Goal: Communication & Community: Answer question/provide support

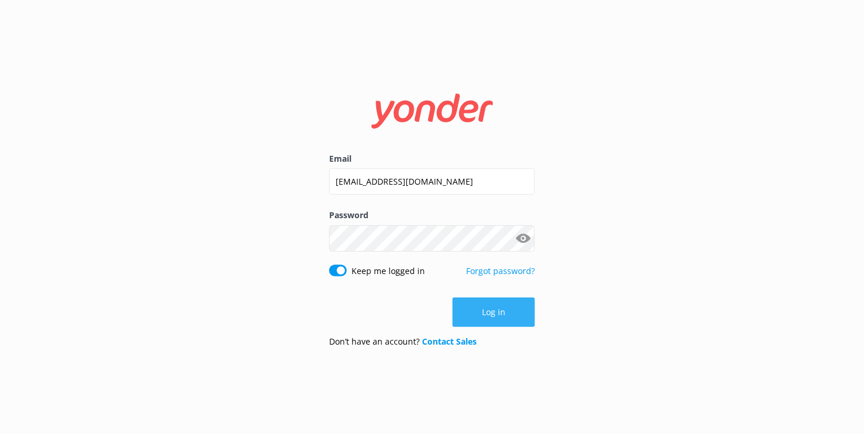
click at [480, 313] on button "Log in" at bounding box center [494, 311] width 82 height 29
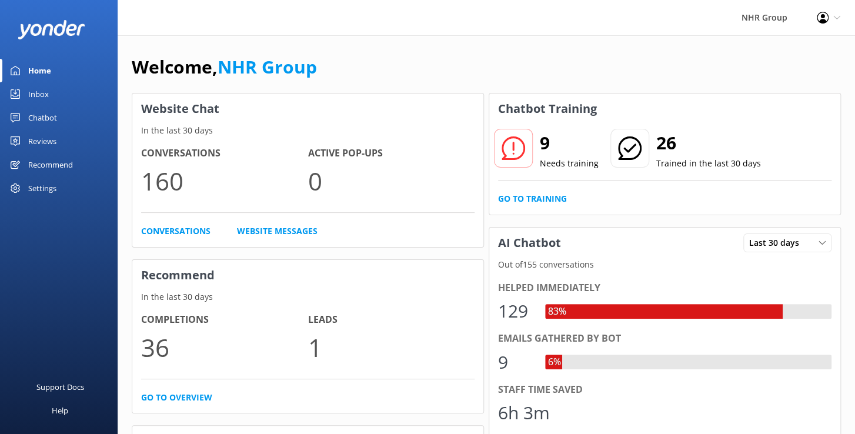
click at [51, 93] on link "Inbox" at bounding box center [59, 94] width 118 height 24
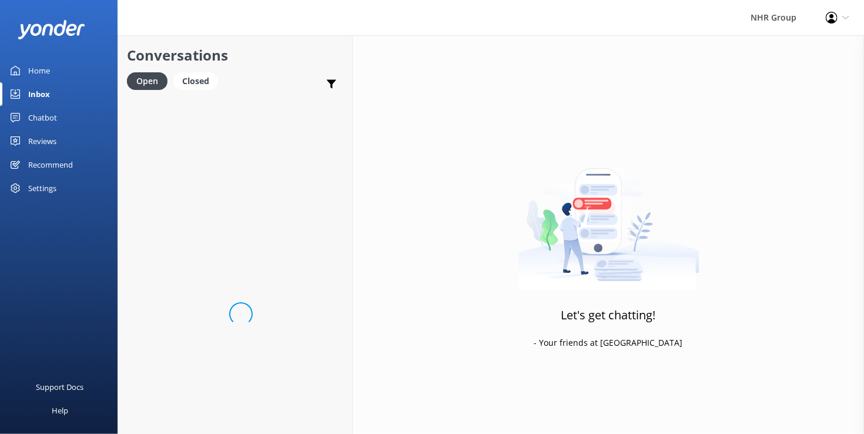
click at [51, 93] on link "Inbox" at bounding box center [59, 94] width 118 height 24
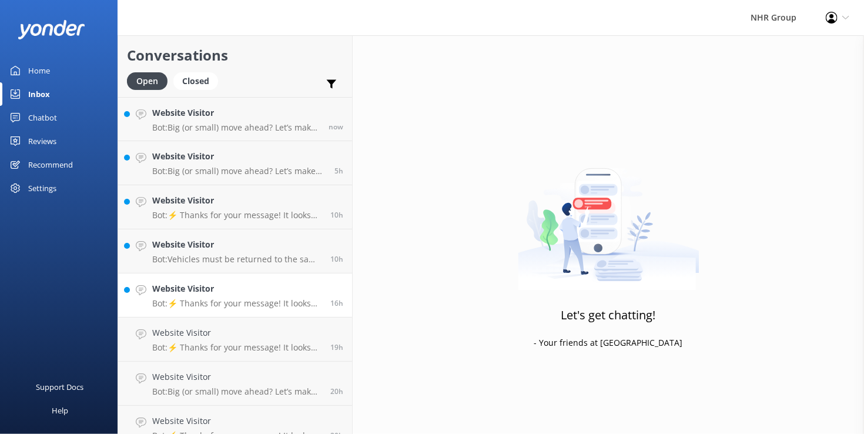
click at [264, 290] on h4 "Website Visitor" at bounding box center [236, 288] width 169 height 13
click at [266, 299] on div "Website Visitor Bot: ⚡ Thanks for your message! It looks like this one might be…" at bounding box center [236, 295] width 169 height 26
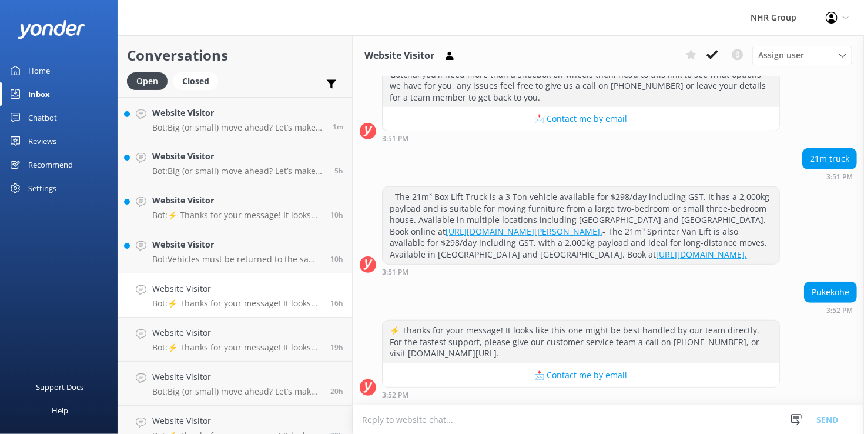
scroll to position [275, 0]
click at [227, 126] on p "Bot: Big (or small) move ahead? Let’s make sure you’ve got the right wheels. Ta…" at bounding box center [238, 127] width 172 height 11
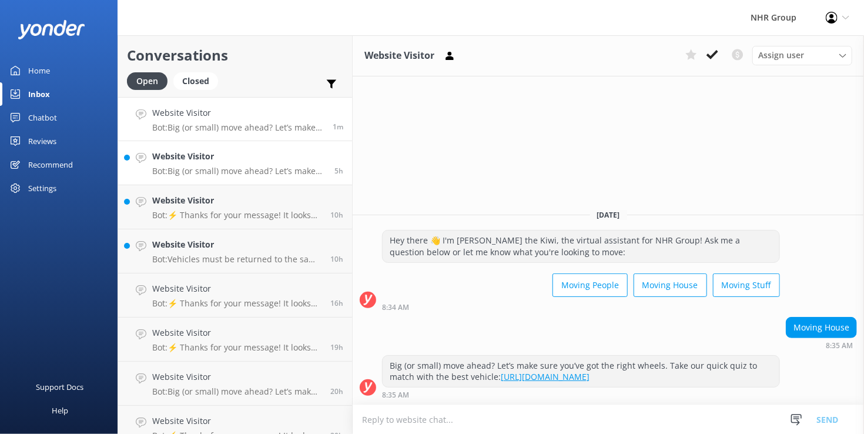
click at [223, 178] on link "Website Visitor Bot: Big (or small) move ahead? Let’s make sure you’ve got the …" at bounding box center [235, 163] width 234 height 44
click at [229, 218] on p "Bot: ⚡ Thanks for your message! It looks like this one might be best handled by…" at bounding box center [236, 215] width 169 height 11
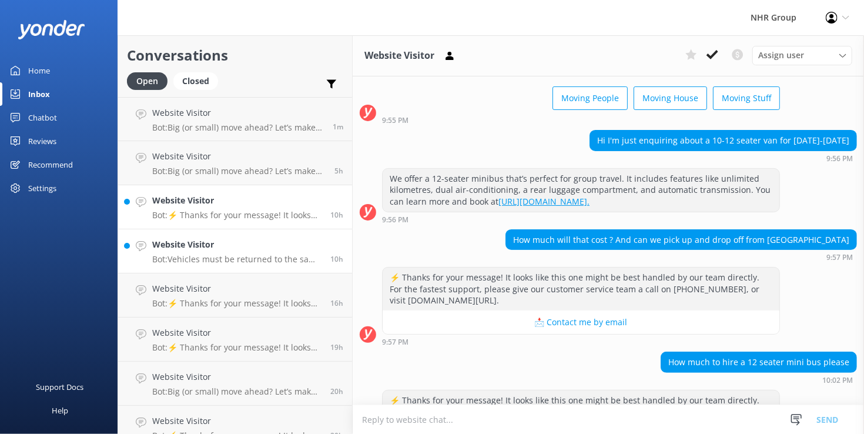
click at [224, 260] on p "Bot: Vehicles must be returned to the same location they were picked up from, a…" at bounding box center [236, 259] width 169 height 11
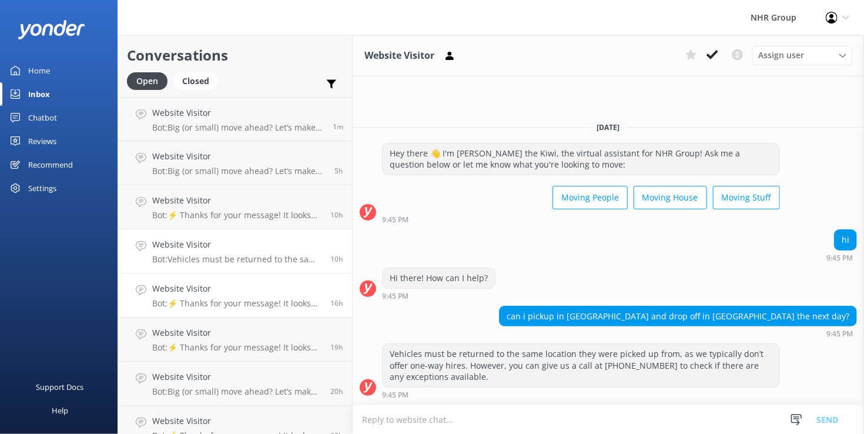
click at [217, 302] on p "Bot: ⚡ Thanks for your message! It looks like this one might be best handled by…" at bounding box center [236, 303] width 169 height 11
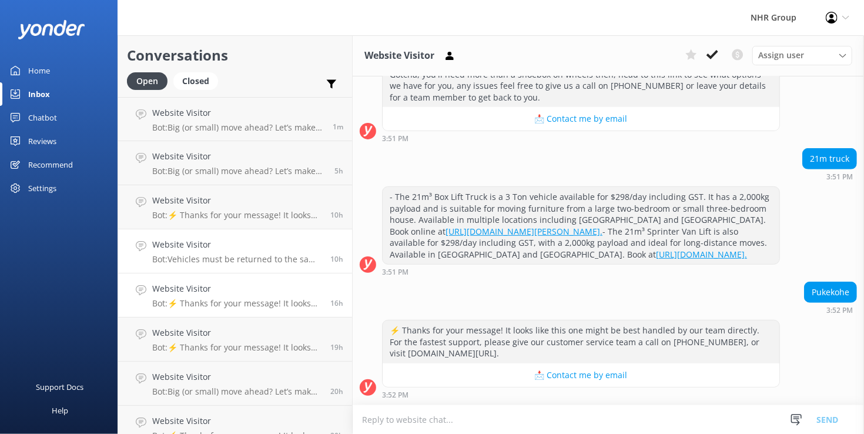
scroll to position [274, 0]
click at [209, 256] on p "Bot: Vehicles must be returned to the same location they were picked up from, a…" at bounding box center [236, 259] width 169 height 11
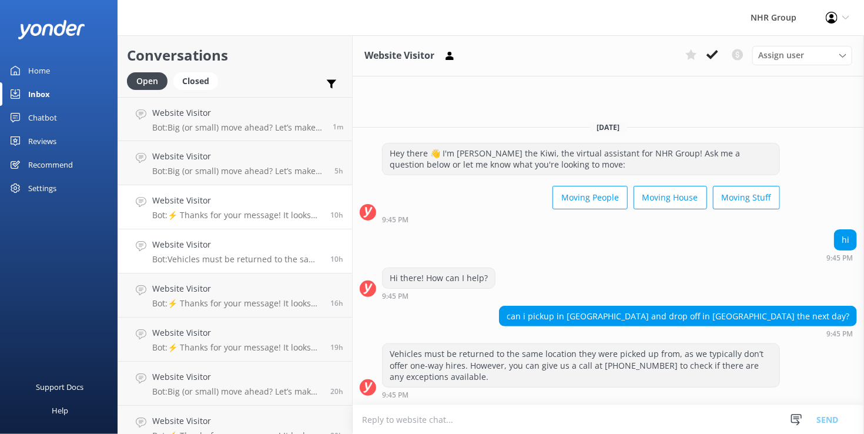
click at [215, 208] on div "Website Visitor Bot: ⚡ Thanks for your message! It looks like this one might be…" at bounding box center [236, 207] width 169 height 26
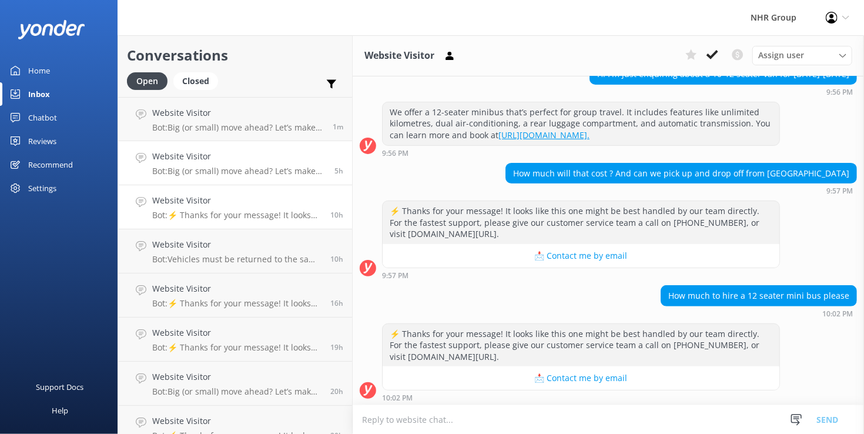
scroll to position [131, 0]
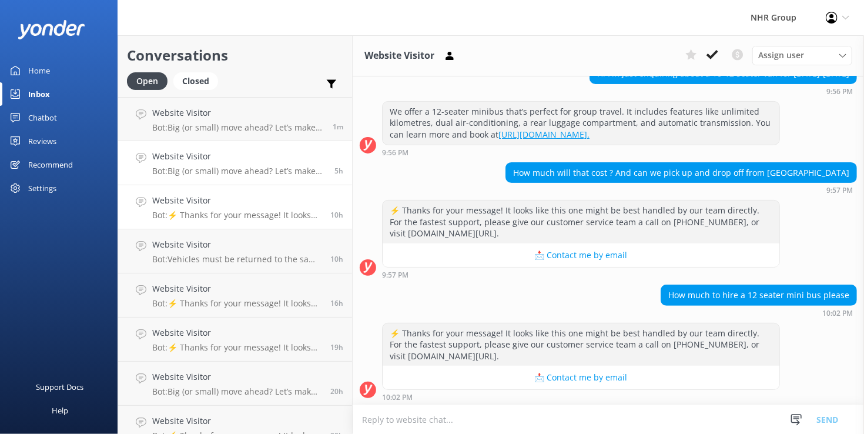
click at [214, 161] on h4 "Website Visitor" at bounding box center [238, 156] width 173 height 13
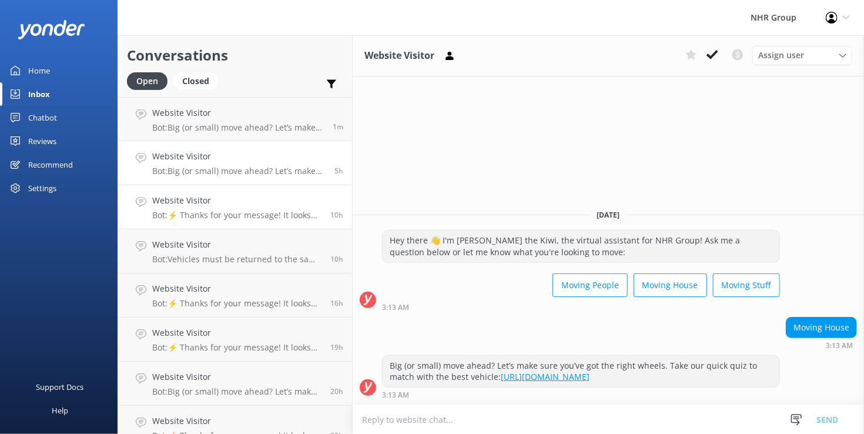
click at [225, 216] on p "Bot: ⚡ Thanks for your message! It looks like this one might be best handled by…" at bounding box center [236, 215] width 169 height 11
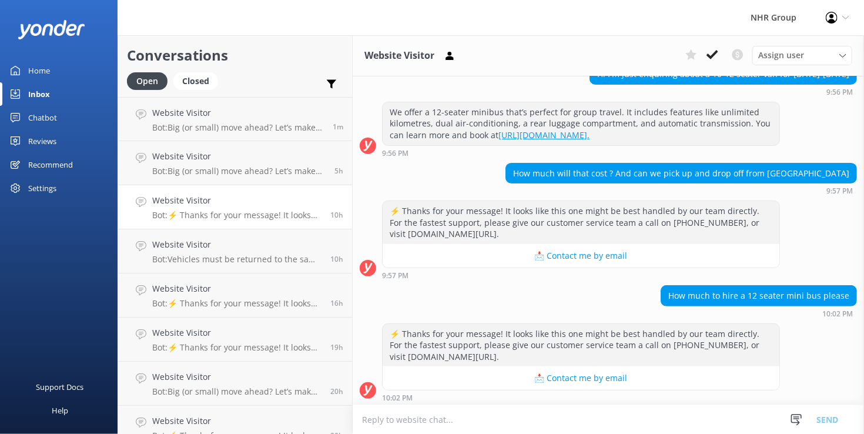
scroll to position [131, 0]
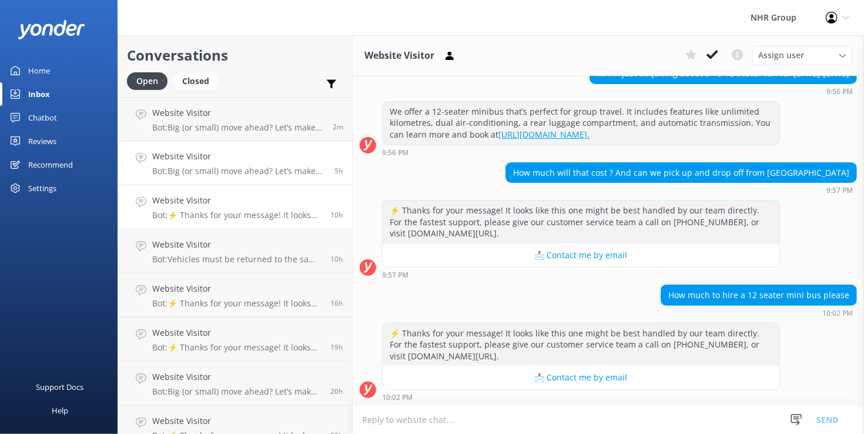
click at [237, 154] on h4 "Website Visitor" at bounding box center [238, 156] width 173 height 13
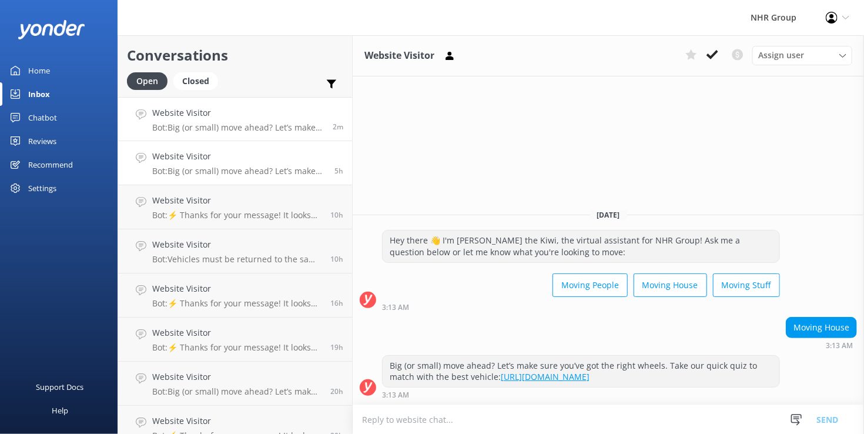
click at [226, 128] on p "Bot: Big (or small) move ahead? Let’s make sure you’ve got the right wheels. Ta…" at bounding box center [238, 127] width 172 height 11
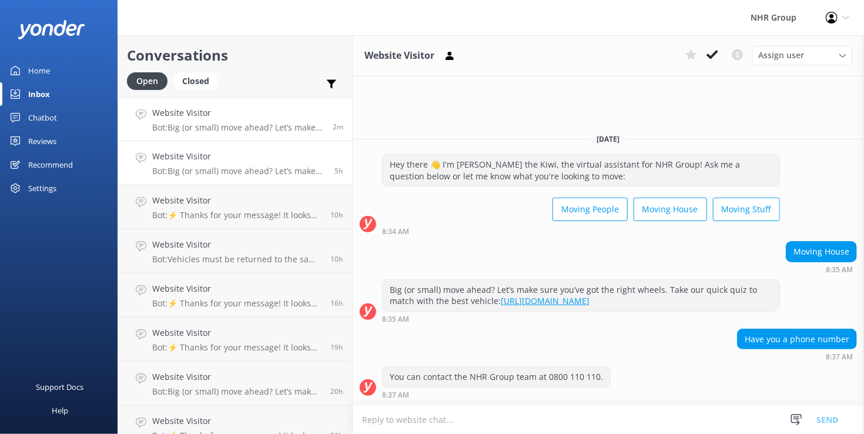
click at [250, 166] on div "Website Visitor Bot: Big (or small) move ahead? Let’s make sure you’ve got the …" at bounding box center [238, 163] width 173 height 26
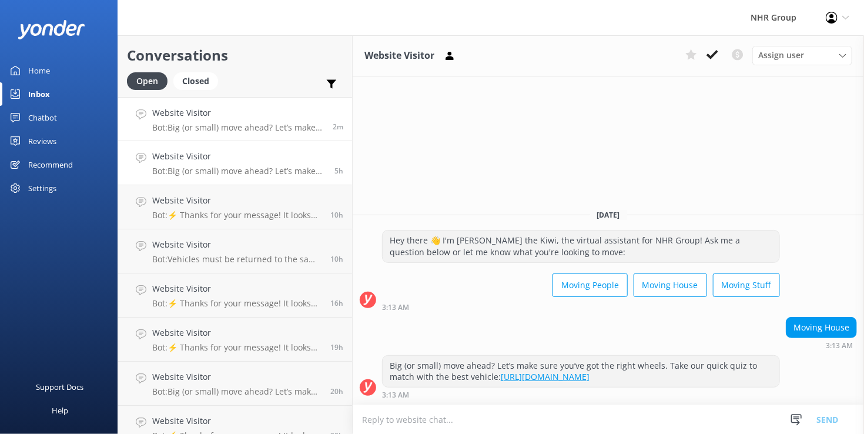
click at [199, 119] on div "Website Visitor Bot: Big (or small) move ahead? Let’s make sure you’ve got the …" at bounding box center [238, 118] width 172 height 25
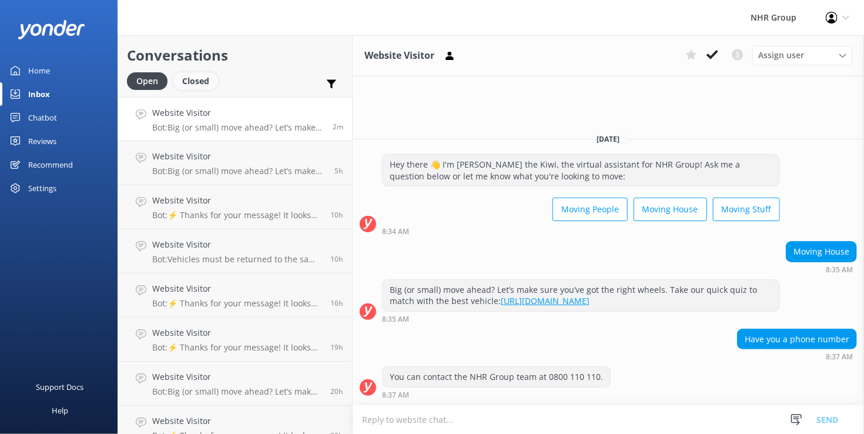
click at [201, 82] on div "Closed" at bounding box center [195, 81] width 45 height 18
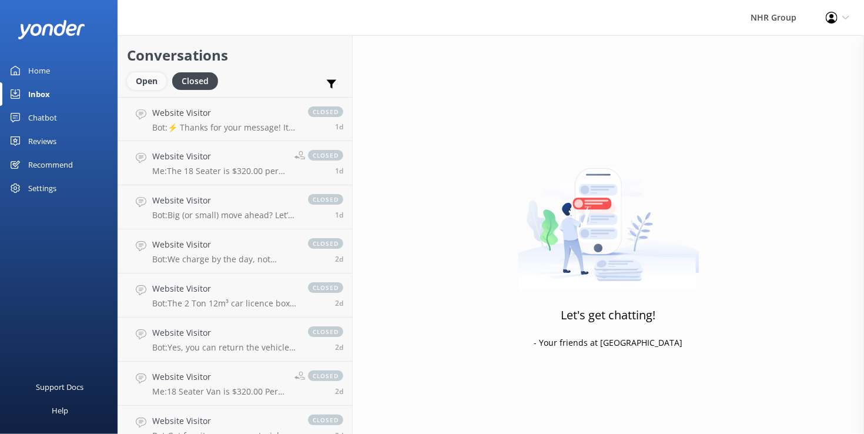
click at [145, 82] on div "Open" at bounding box center [146, 81] width 39 height 18
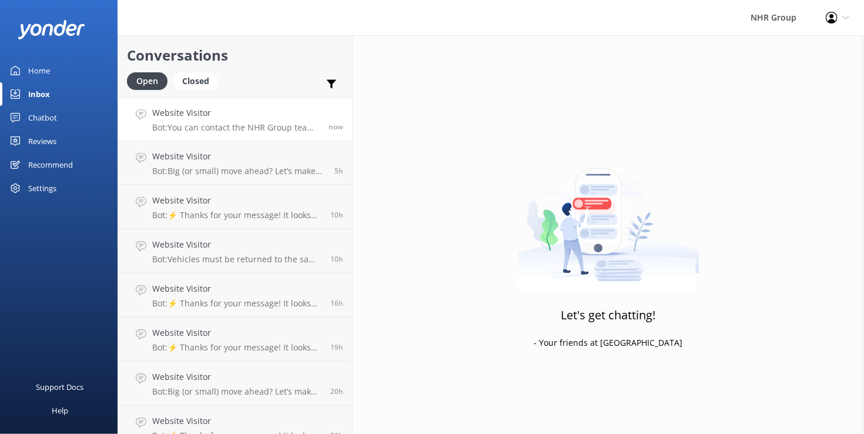
click at [244, 125] on p "Bot: You can contact the NHR Group team at 0800 110 110." at bounding box center [236, 127] width 168 height 11
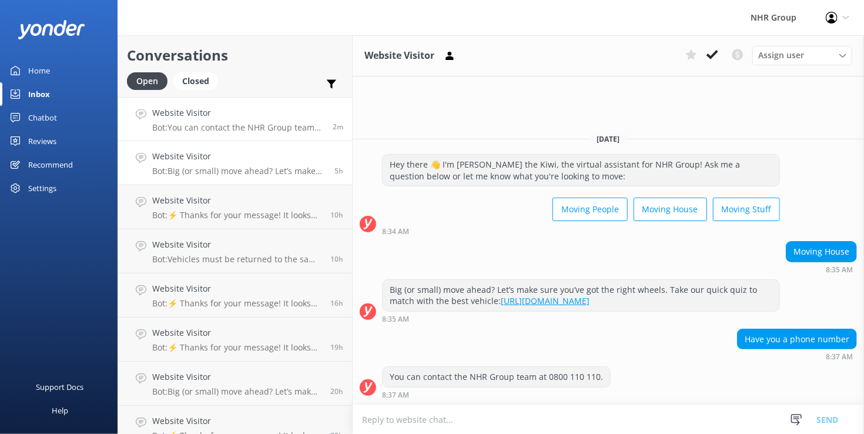
click at [260, 163] on div "Website Visitor Bot: Big (or small) move ahead? Let’s make sure you’ve got the …" at bounding box center [238, 163] width 173 height 26
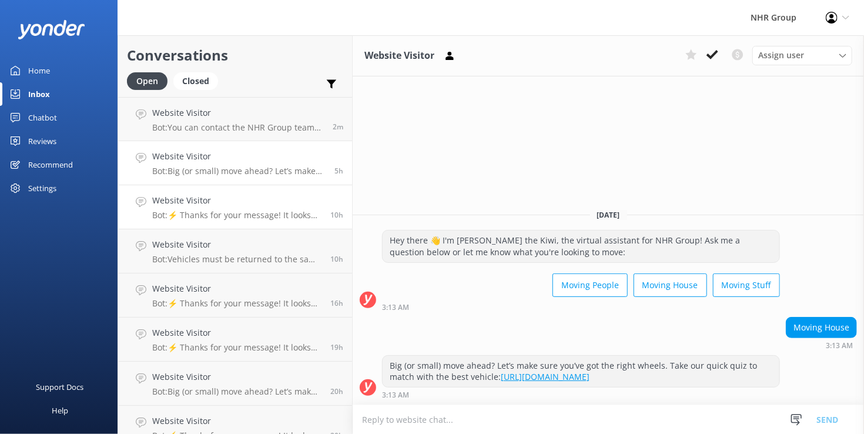
click at [216, 204] on h4 "Website Visitor" at bounding box center [236, 200] width 169 height 13
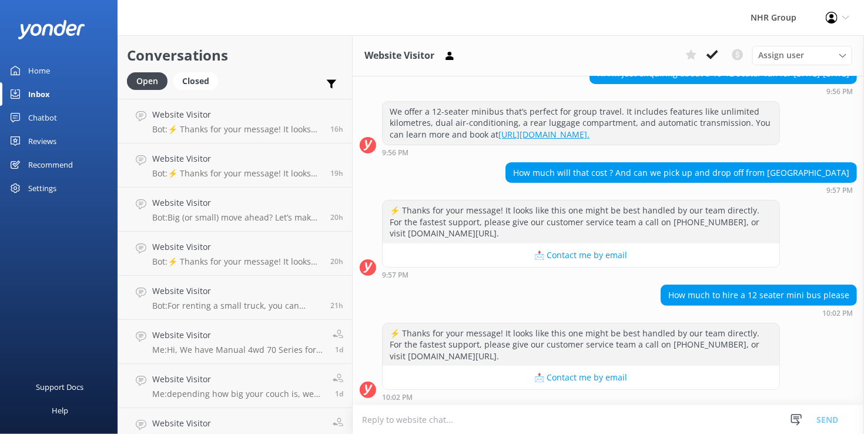
scroll to position [192, 0]
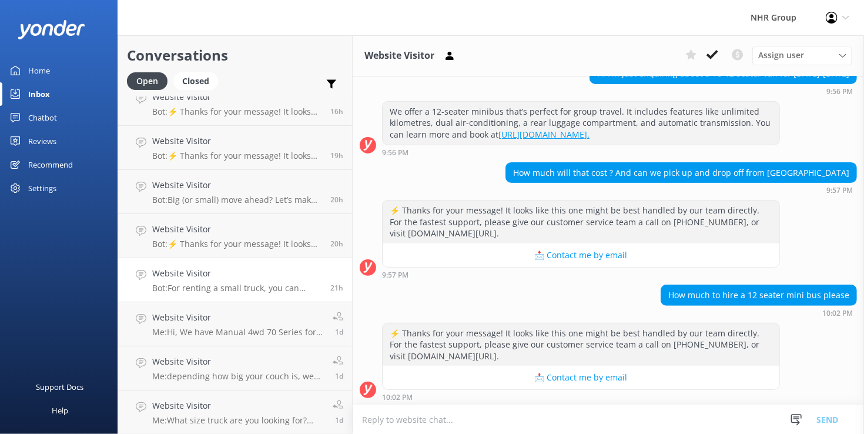
click at [275, 288] on p "Bot: For renting a small truck, you can explore our extensive fleet of Box truc…" at bounding box center [236, 288] width 169 height 11
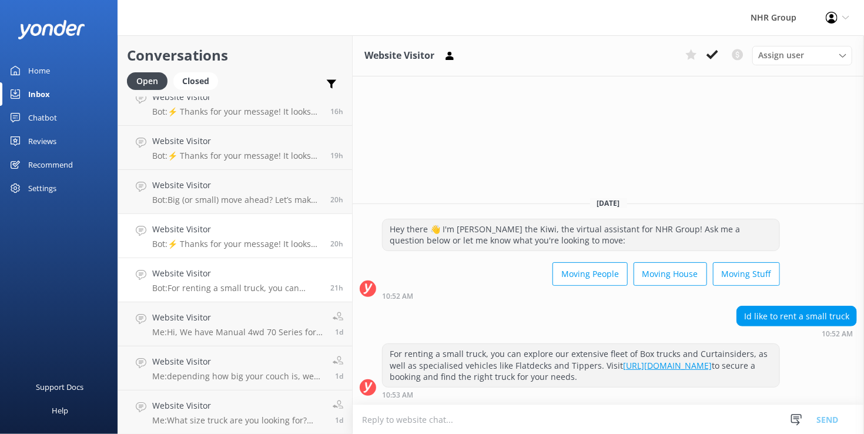
click at [252, 244] on p "Bot: ⚡ Thanks for your message! It looks like this one might be best handled by…" at bounding box center [236, 244] width 169 height 11
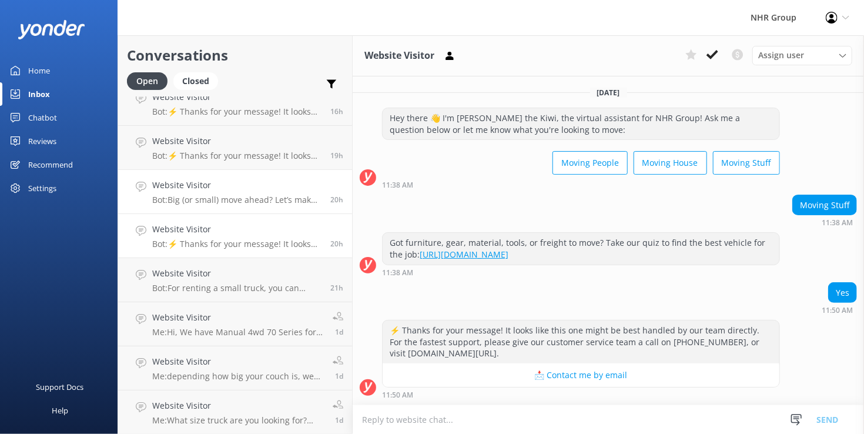
click at [239, 201] on p "Bot: Big (or small) move ahead? Let’s make sure you’ve got the right wheels. Ta…" at bounding box center [236, 200] width 169 height 11
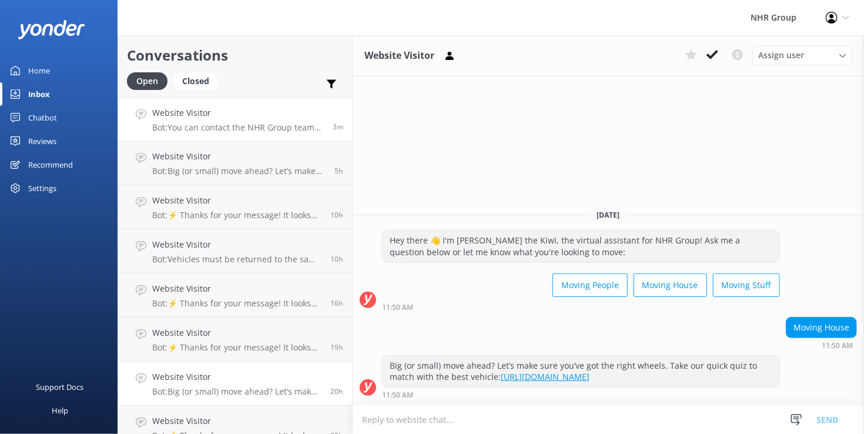
click at [236, 122] on div "Website Visitor Bot: You can contact the NHR Group team at 0800 110 110." at bounding box center [238, 118] width 172 height 25
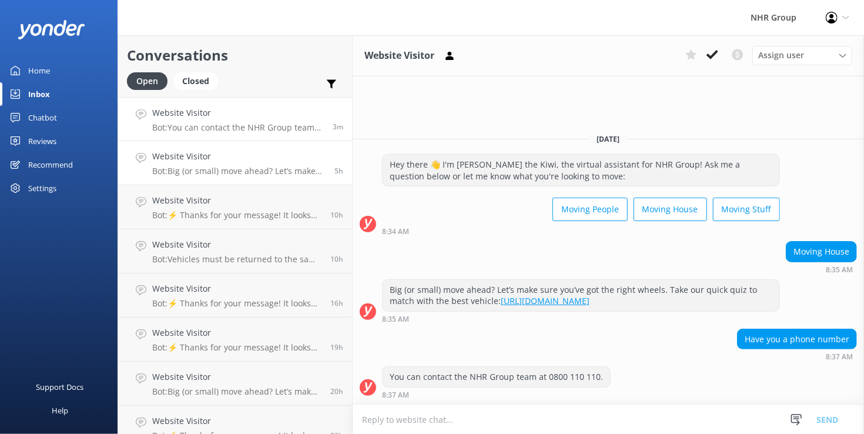
click at [265, 166] on div "Website Visitor Bot: Big (or small) move ahead? Let’s make sure you’ve got the …" at bounding box center [238, 163] width 173 height 26
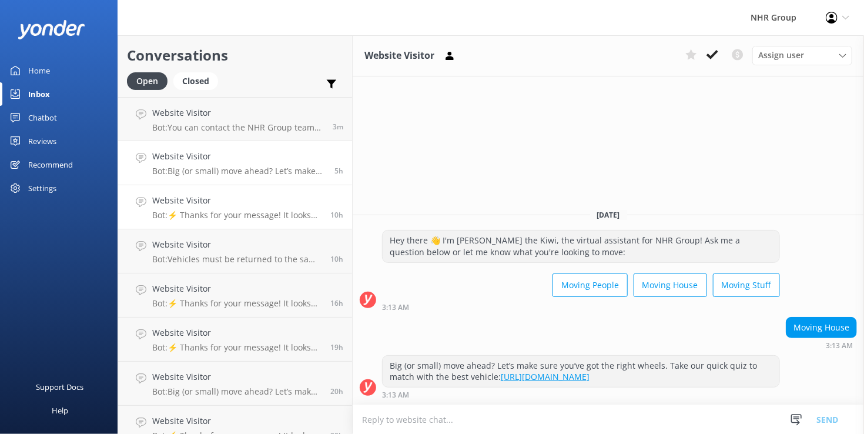
click at [290, 210] on div "Website Visitor Bot: ⚡ Thanks for your message! It looks like this one might be…" at bounding box center [236, 207] width 169 height 26
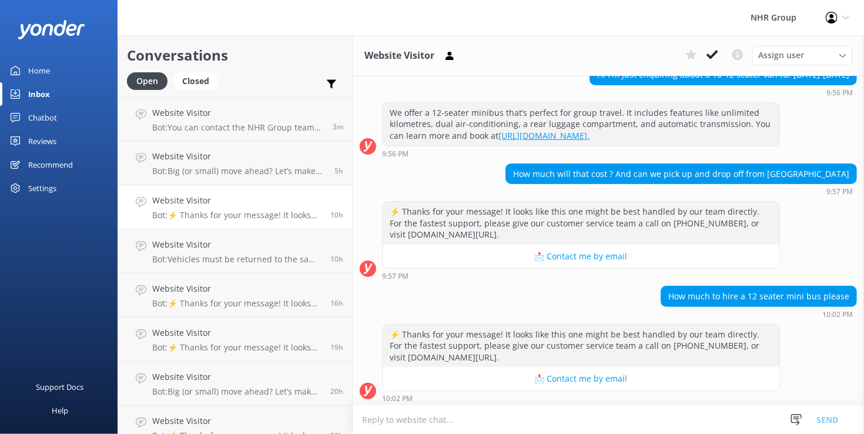
scroll to position [131, 0]
